Goal: Task Accomplishment & Management: Manage account settings

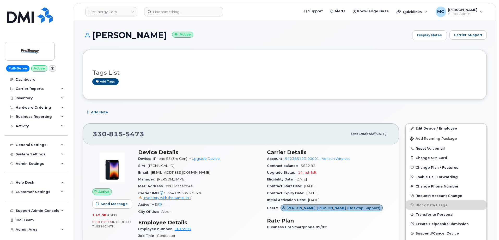
click at [218, 107] on div "Add Note" at bounding box center [285, 111] width 404 height 9
click at [36, 49] on img at bounding box center [30, 51] width 40 height 15
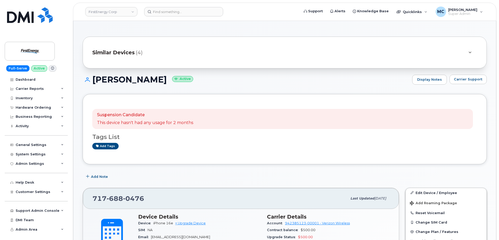
scroll to position [117, 0]
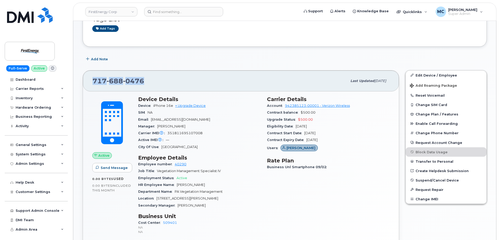
drag, startPoint x: 149, startPoint y: 80, endPoint x: 93, endPoint y: 80, distance: 56.0
click at [93, 80] on div "717 688 0476" at bounding box center [220, 80] width 255 height 11
copy span "717 688 0476"
click at [215, 81] on div "717 688 0476" at bounding box center [220, 80] width 255 height 11
click at [216, 63] on div "Add Note" at bounding box center [285, 58] width 404 height 9
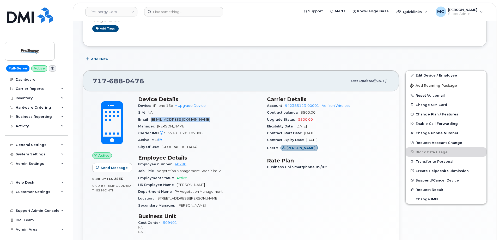
drag, startPoint x: 213, startPoint y: 118, endPoint x: 152, endPoint y: 121, distance: 60.8
click at [152, 121] on div "Email sgautsch@firstenergycorp.com" at bounding box center [199, 119] width 123 height 7
copy span "[EMAIL_ADDRESS][DOMAIN_NAME]"
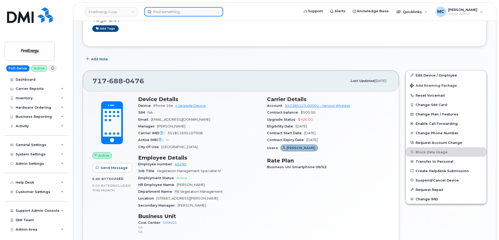
click at [209, 10] on input at bounding box center [183, 11] width 79 height 9
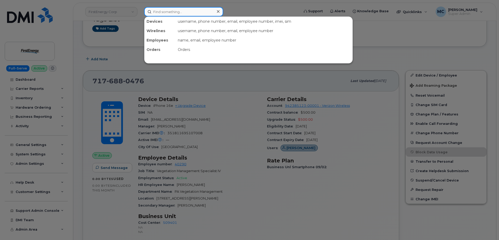
paste input "[EMAIL_ADDRESS][DOMAIN_NAME]"
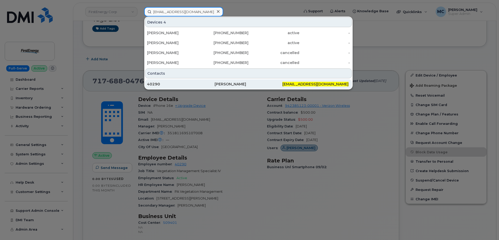
type input "[EMAIL_ADDRESS][DOMAIN_NAME]"
click at [259, 84] on div "[PERSON_NAME]" at bounding box center [249, 83] width 68 height 5
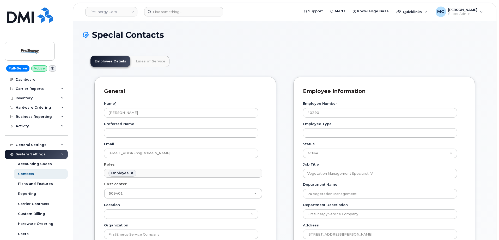
scroll to position [15, 0]
click at [144, 61] on link "Lines of Service" at bounding box center [151, 61] width 38 height 11
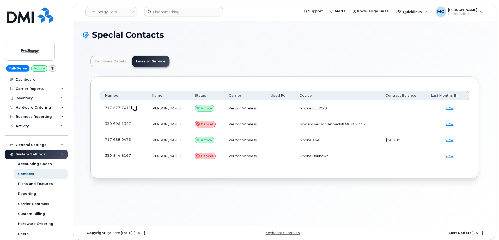
click at [132, 108] on link at bounding box center [134, 107] width 6 height 4
click at [221, 51] on div "Employee Details Lines of Service General Name * Stacy A Gautsch Preferred Name…" at bounding box center [285, 117] width 404 height 138
drag, startPoint x: 182, startPoint y: 142, endPoint x: 153, endPoint y: 141, distance: 29.7
click at [153, 141] on td "[PERSON_NAME]" at bounding box center [168, 140] width 43 height 16
copy td "[PERSON_NAME]"
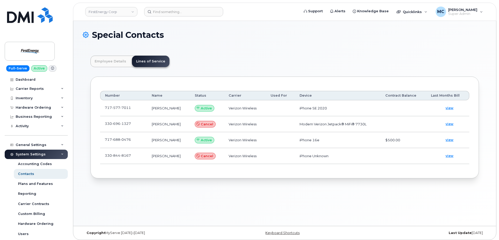
click at [227, 61] on header "Employee Details Lines of Service" at bounding box center [284, 61] width 388 height 11
click at [132, 138] on link at bounding box center [134, 139] width 6 height 4
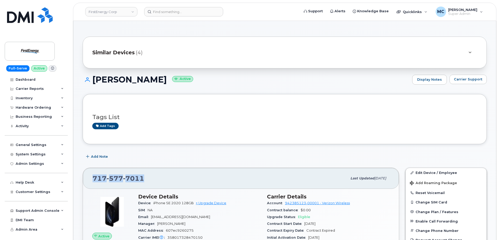
drag, startPoint x: 149, startPoint y: 181, endPoint x: 94, endPoint y: 178, distance: 55.3
click at [94, 178] on div "717 577 7011" at bounding box center [220, 178] width 255 height 11
copy span "717 577 7011"
click at [358, 118] on h3 "Tags List" at bounding box center [284, 117] width 385 height 7
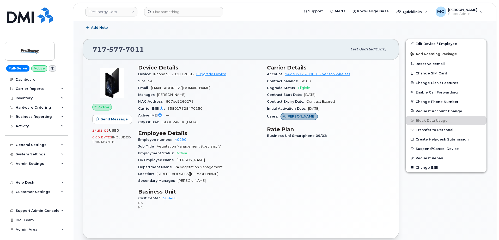
scroll to position [131, 0]
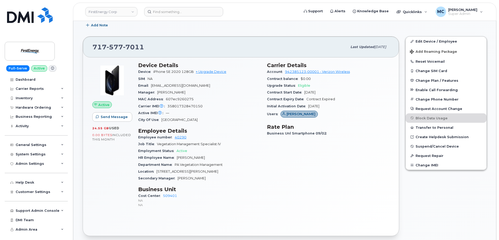
click at [219, 47] on div "717 577 7011" at bounding box center [220, 46] width 255 height 11
click at [423, 41] on link "Edit Device / Employee" at bounding box center [446, 40] width 81 height 9
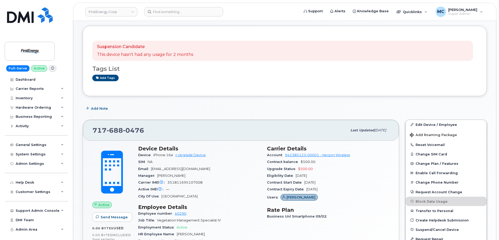
scroll to position [71, 0]
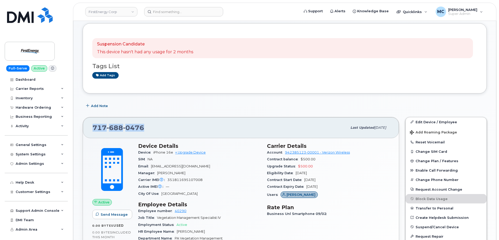
drag, startPoint x: 166, startPoint y: 127, endPoint x: 92, endPoint y: 127, distance: 74.3
click at [92, 127] on div "717 688 0476 Last updated Sep 12, 2025" at bounding box center [241, 127] width 316 height 21
copy span "717 688 0476"
click at [263, 105] on div "Add Note" at bounding box center [285, 105] width 404 height 9
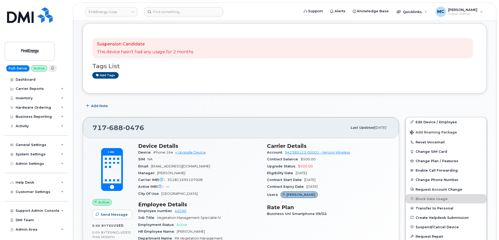
click at [179, 91] on div "Suspension Candidate This device hasn't had any usage for 2 months Tags List Ad…" at bounding box center [285, 58] width 404 height 70
click at [199, 101] on div "Add Note" at bounding box center [285, 105] width 404 height 9
drag, startPoint x: 416, startPoint y: 121, endPoint x: 399, endPoint y: 121, distance: 16.9
click at [416, 121] on link "Edit Device / Employee" at bounding box center [446, 121] width 81 height 9
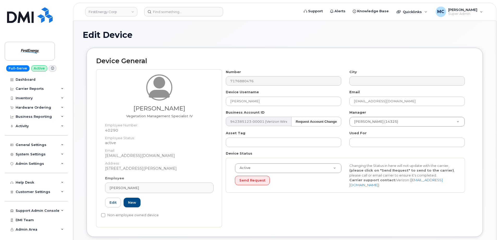
click at [325, 189] on div "Active Active Suspended Cancelled Send Request Changing the Status in here will…" at bounding box center [345, 175] width 239 height 35
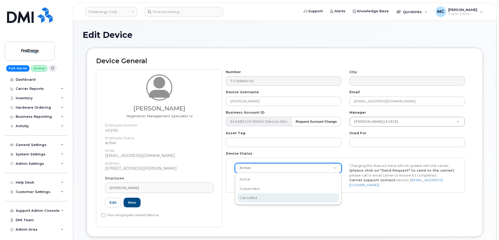
scroll to position [0, 2]
select select "cancelled"
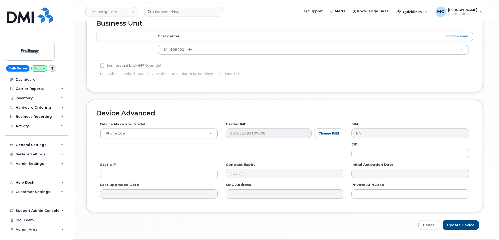
scroll to position [250, 0]
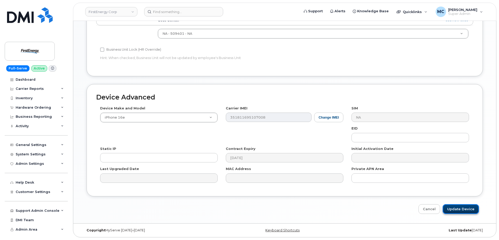
click at [462, 206] on input "Update Device" at bounding box center [461, 209] width 36 height 10
type input "Saving..."
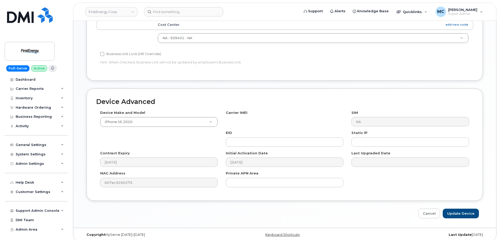
scroll to position [250, 0]
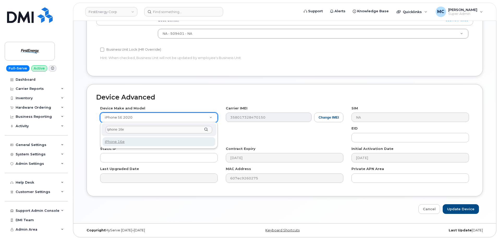
type input "iphone 16e"
select select "3304"
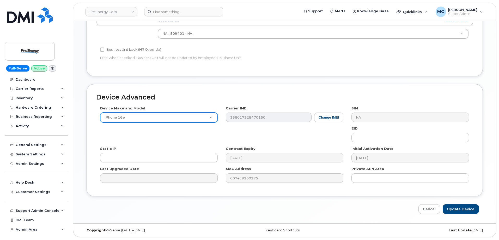
click at [276, 133] on div "Device Make and Model iPhone 16e Android TCL 502 Watch Apple Watch S9 41mm Andr…" at bounding box center [284, 146] width 377 height 81
click at [326, 117] on button "Change IMEI" at bounding box center [328, 117] width 29 height 10
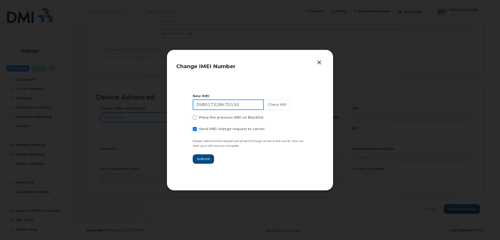
drag, startPoint x: 244, startPoint y: 103, endPoint x: 144, endPoint y: 104, distance: 99.6
click at [144, 104] on div "Change IMEI Number New IMEI 358017328470150 Check IMEI Place the previous IMEI …" at bounding box center [250, 120] width 500 height 240
click at [197, 128] on span at bounding box center [195, 129] width 4 height 4
click at [189, 128] on input "Send IMEI change request to carrier" at bounding box center [188, 128] width 3 height 3
checkbox input "false"
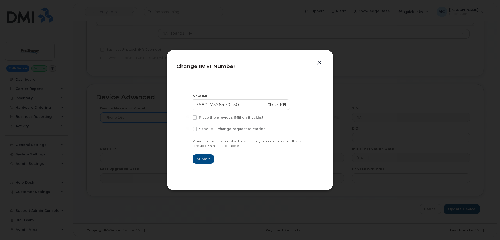
click at [323, 60] on button "button" at bounding box center [320, 62] width 8 height 7
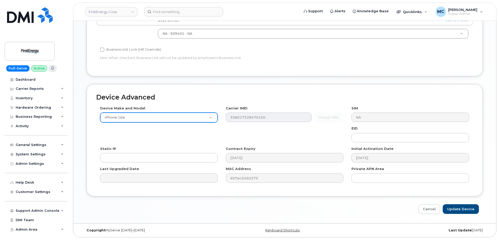
click at [312, 95] on h2 "Device Advanced" at bounding box center [284, 97] width 377 height 7
click at [451, 209] on input "Update Device" at bounding box center [461, 209] width 36 height 10
type input "Saving..."
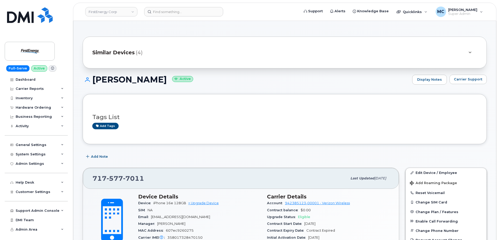
click at [361, 41] on div "Similar Devices (4)" at bounding box center [285, 52] width 404 height 32
click at [290, 91] on div "[PERSON_NAME] Active Display Notes Carrier Support" at bounding box center [285, 84] width 404 height 19
